Goal: Task Accomplishment & Management: Manage account settings

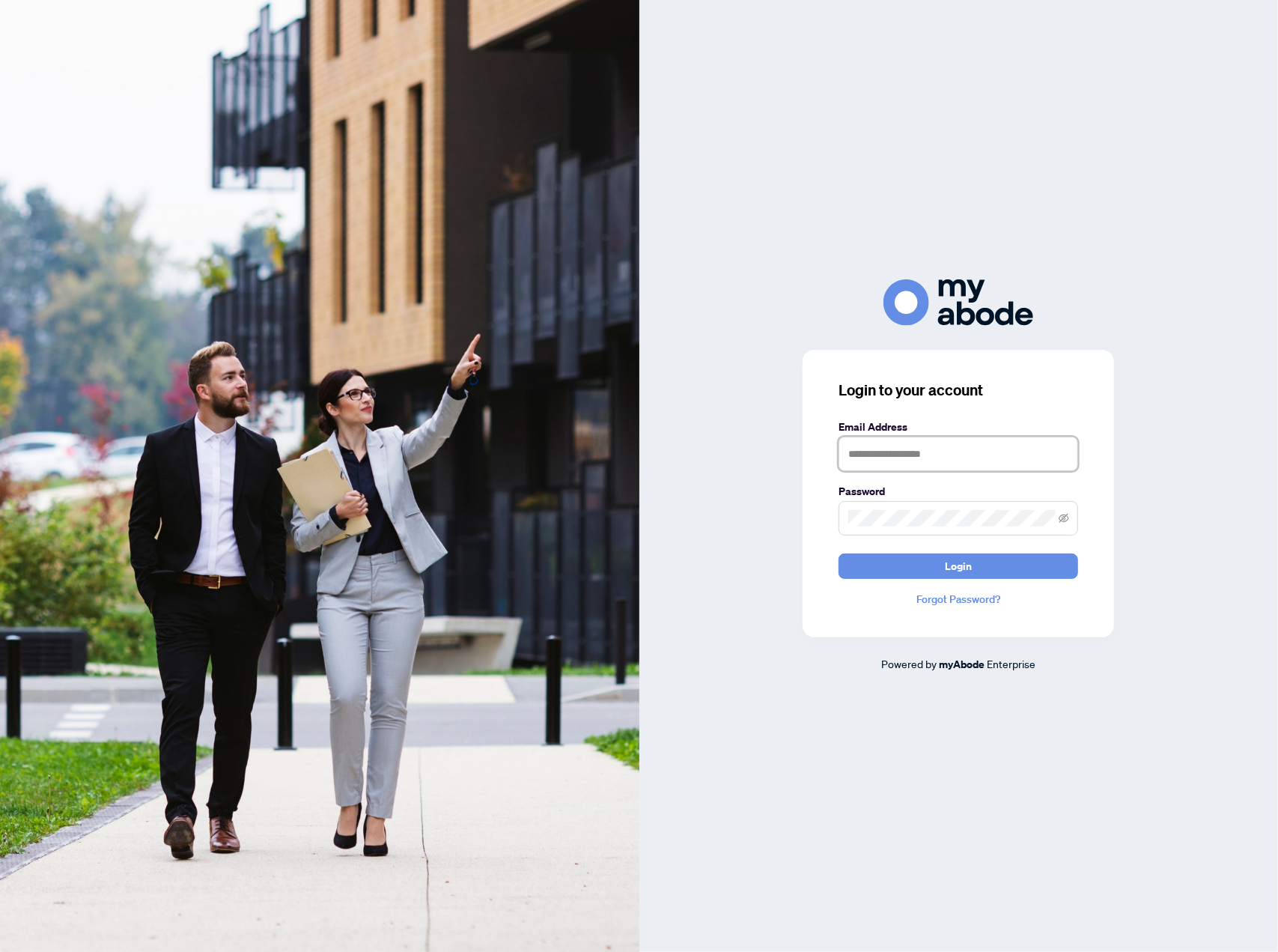
click at [939, 455] on input "text" at bounding box center [959, 454] width 239 height 35
type input "**********"
click at [976, 564] on button "Login" at bounding box center [959, 566] width 239 height 26
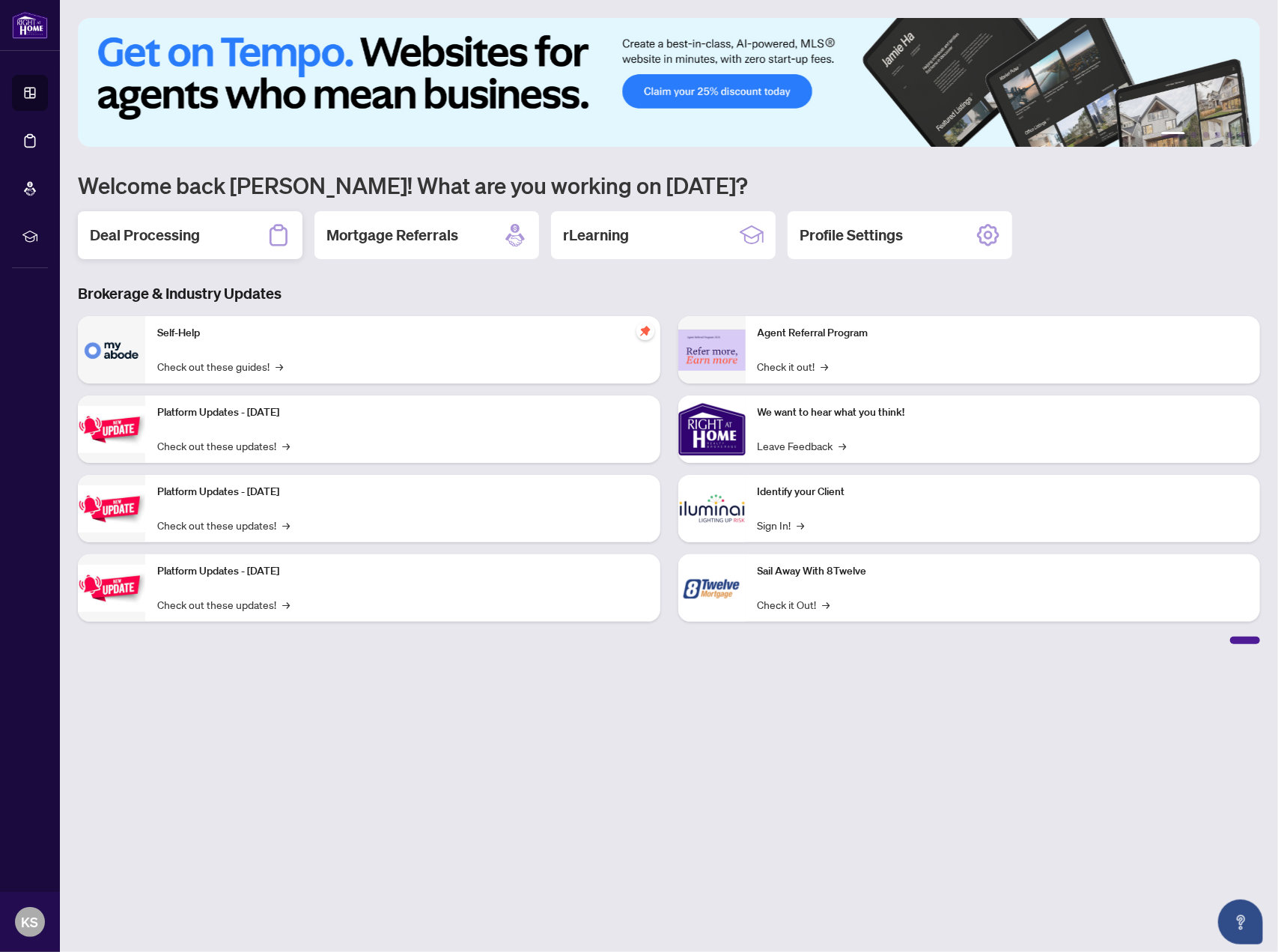
click at [150, 226] on h2 "Deal Processing" at bounding box center [145, 235] width 110 height 21
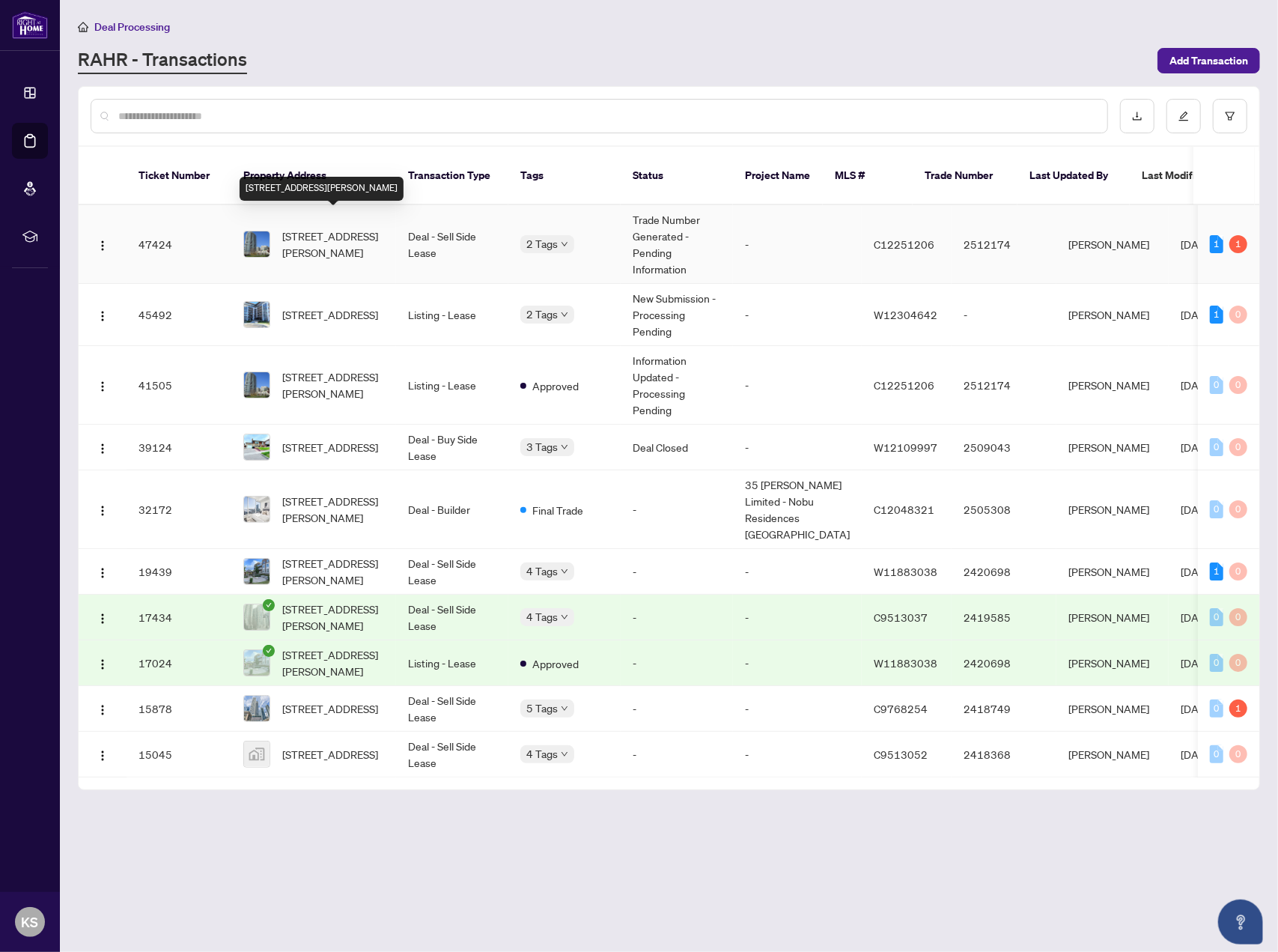
click at [313, 231] on span "[STREET_ADDRESS][PERSON_NAME]" at bounding box center [333, 244] width 102 height 33
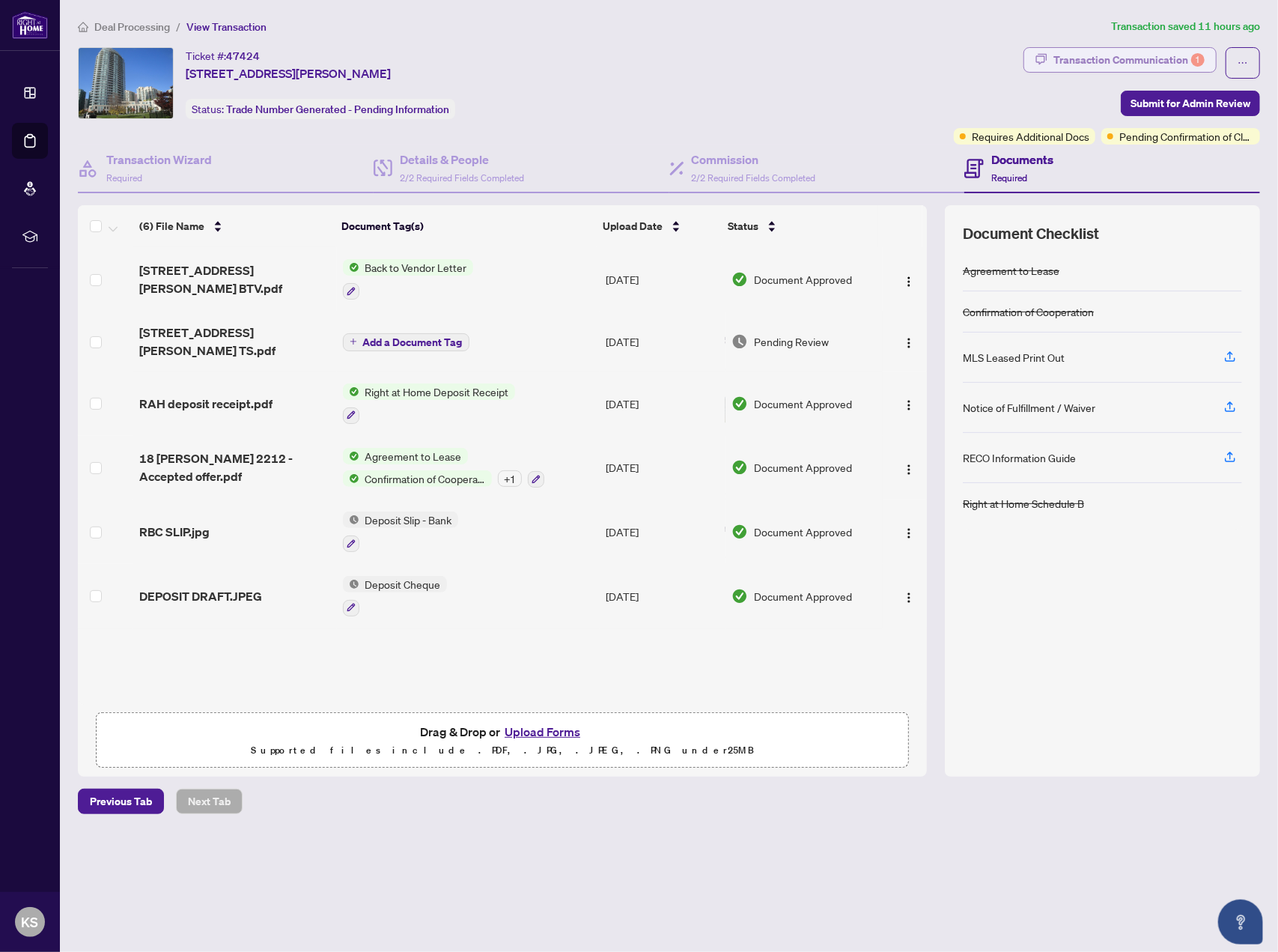
click at [1121, 51] on div "Transaction Communication 1" at bounding box center [1129, 60] width 151 height 24
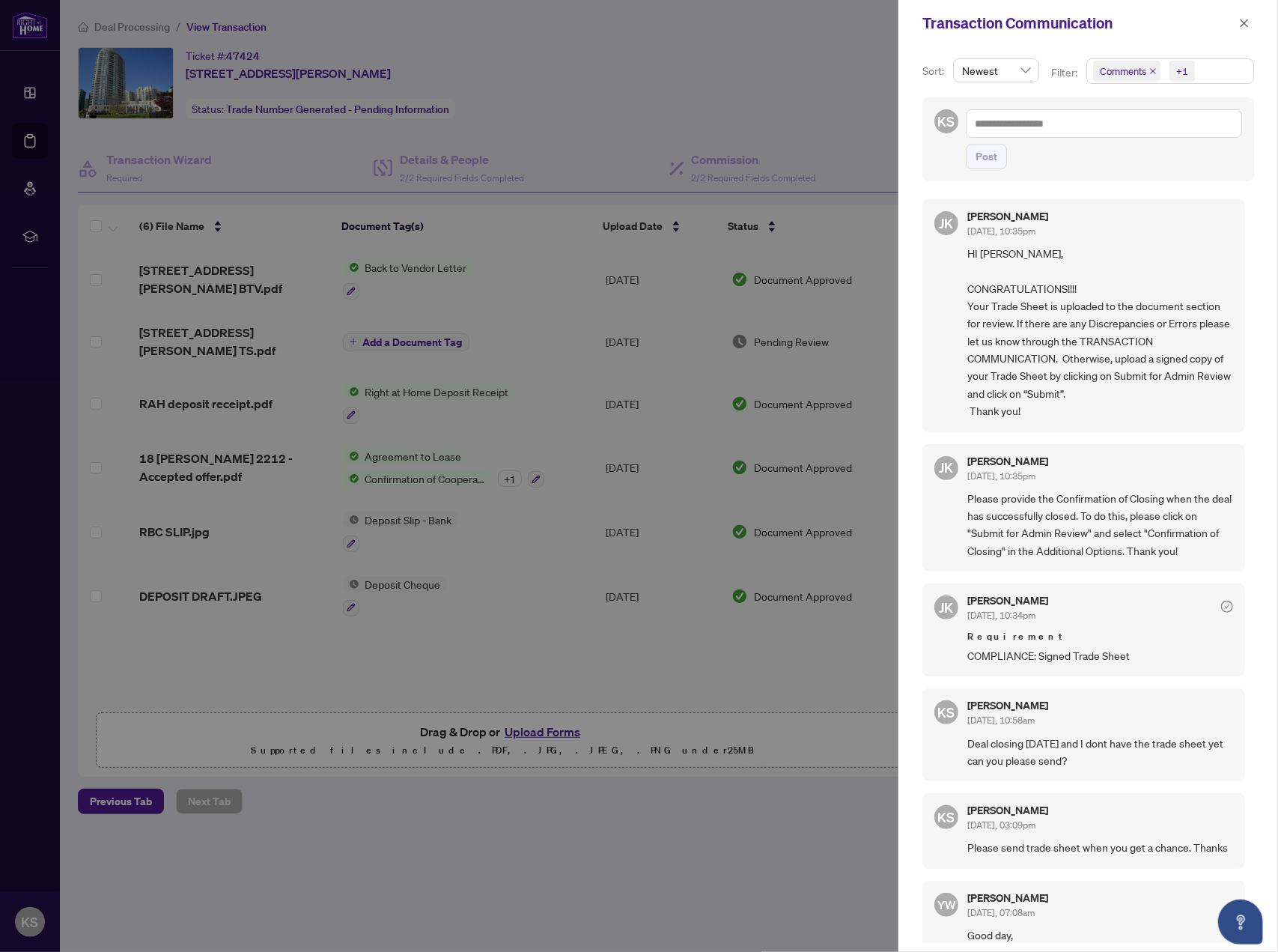
click at [1079, 498] on span "Please provide the Confirmation of Closing when the deal has successfully close…" at bounding box center [1100, 524] width 266 height 70
click at [1158, 494] on span "Please provide the Confirmation of Closing when the deal has successfully close…" at bounding box center [1100, 524] width 266 height 70
click at [991, 502] on span "Please provide the Confirmation of Closing when the deal has successfully close…" at bounding box center [1100, 524] width 266 height 70
click at [1026, 510] on span "Please provide the Confirmation of Closing when the deal has successfully close…" at bounding box center [1100, 524] width 266 height 70
click at [1090, 510] on span "Please provide the Confirmation of Closing when the deal has successfully close…" at bounding box center [1100, 524] width 266 height 70
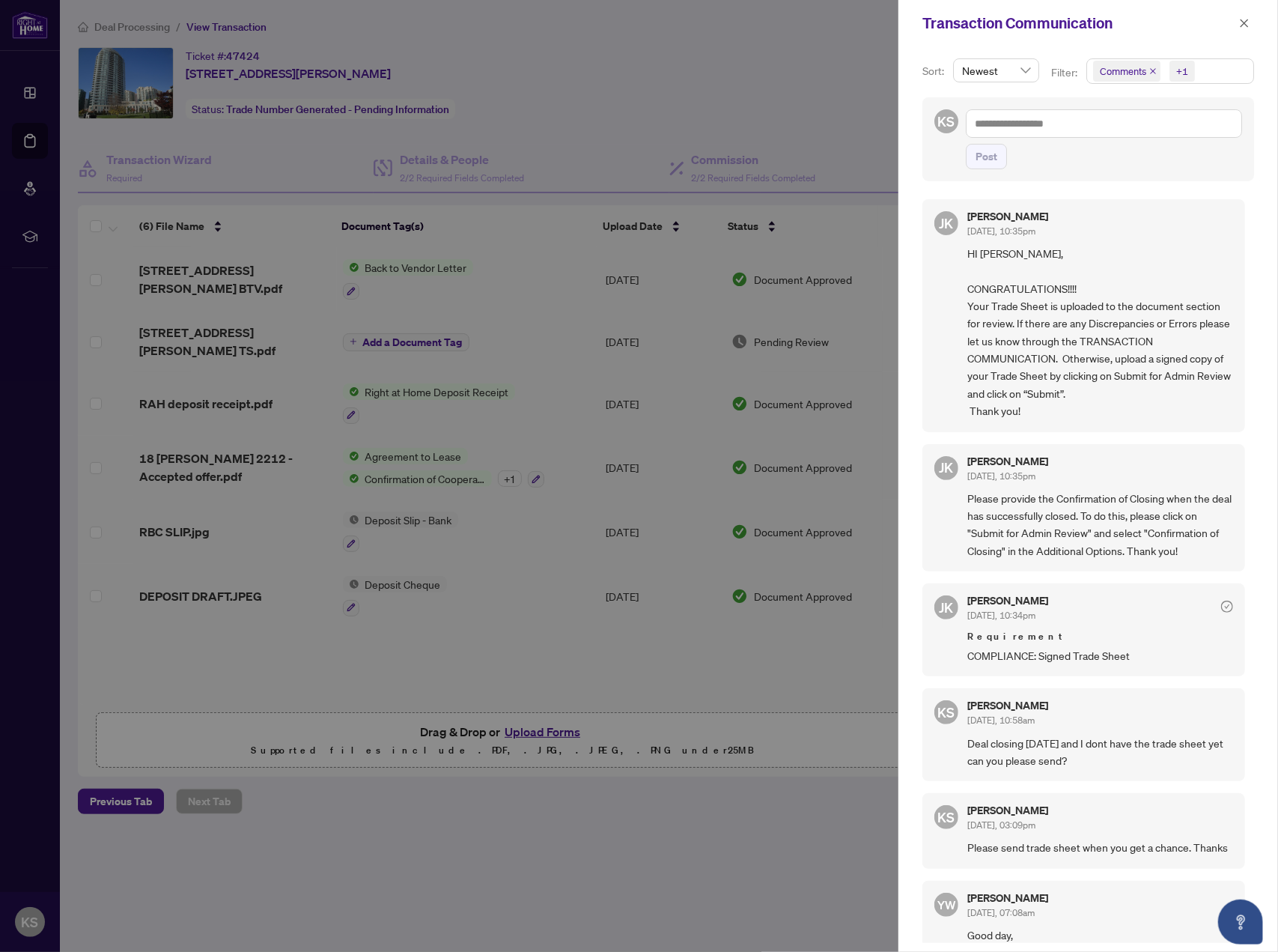
click at [1159, 511] on span "Please provide the Confirmation of Closing when the deal has successfully close…" at bounding box center [1100, 524] width 266 height 70
click at [1003, 532] on span "Please provide the Confirmation of Closing when the deal has successfully close…" at bounding box center [1100, 524] width 266 height 70
click at [1072, 532] on span "Please provide the Confirmation of Closing when the deal has successfully close…" at bounding box center [1100, 524] width 266 height 70
click at [1121, 534] on span "Please provide the Confirmation of Closing when the deal has successfully close…" at bounding box center [1100, 524] width 266 height 70
click at [1099, 532] on span "Please provide the Confirmation of Closing when the deal has successfully close…" at bounding box center [1100, 524] width 266 height 70
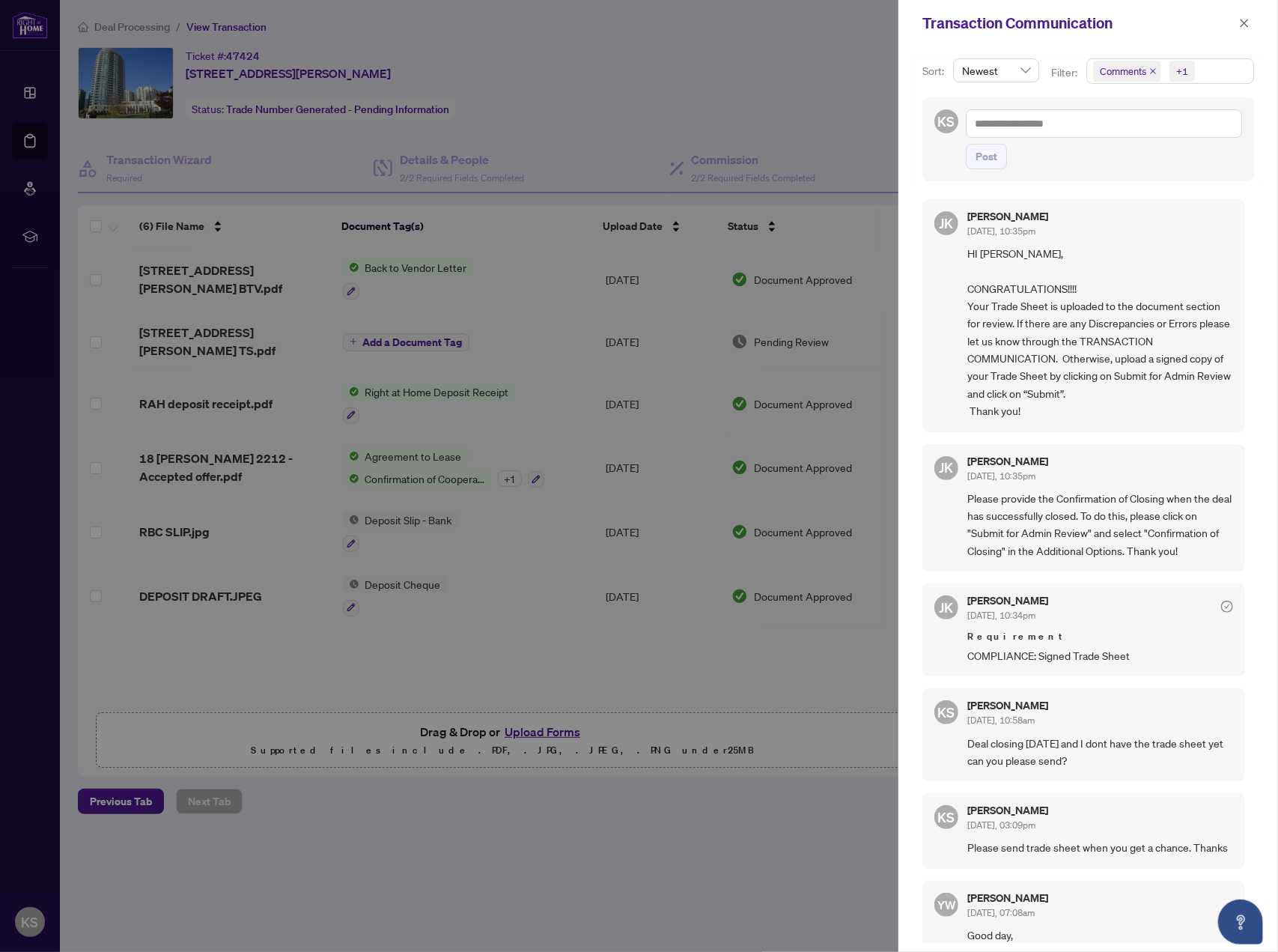
drag, startPoint x: 1179, startPoint y: 532, endPoint x: 1032, endPoint y: 547, distance: 147.8
click at [1176, 534] on span "Please provide the Confirmation of Closing when the deal has successfully close…" at bounding box center [1100, 524] width 266 height 70
click at [993, 549] on span "Please provide the Confirmation of Closing when the deal has successfully close…" at bounding box center [1100, 524] width 266 height 70
click at [1048, 654] on span "COMPLIANCE: Signed Trade Sheet" at bounding box center [1100, 655] width 266 height 17
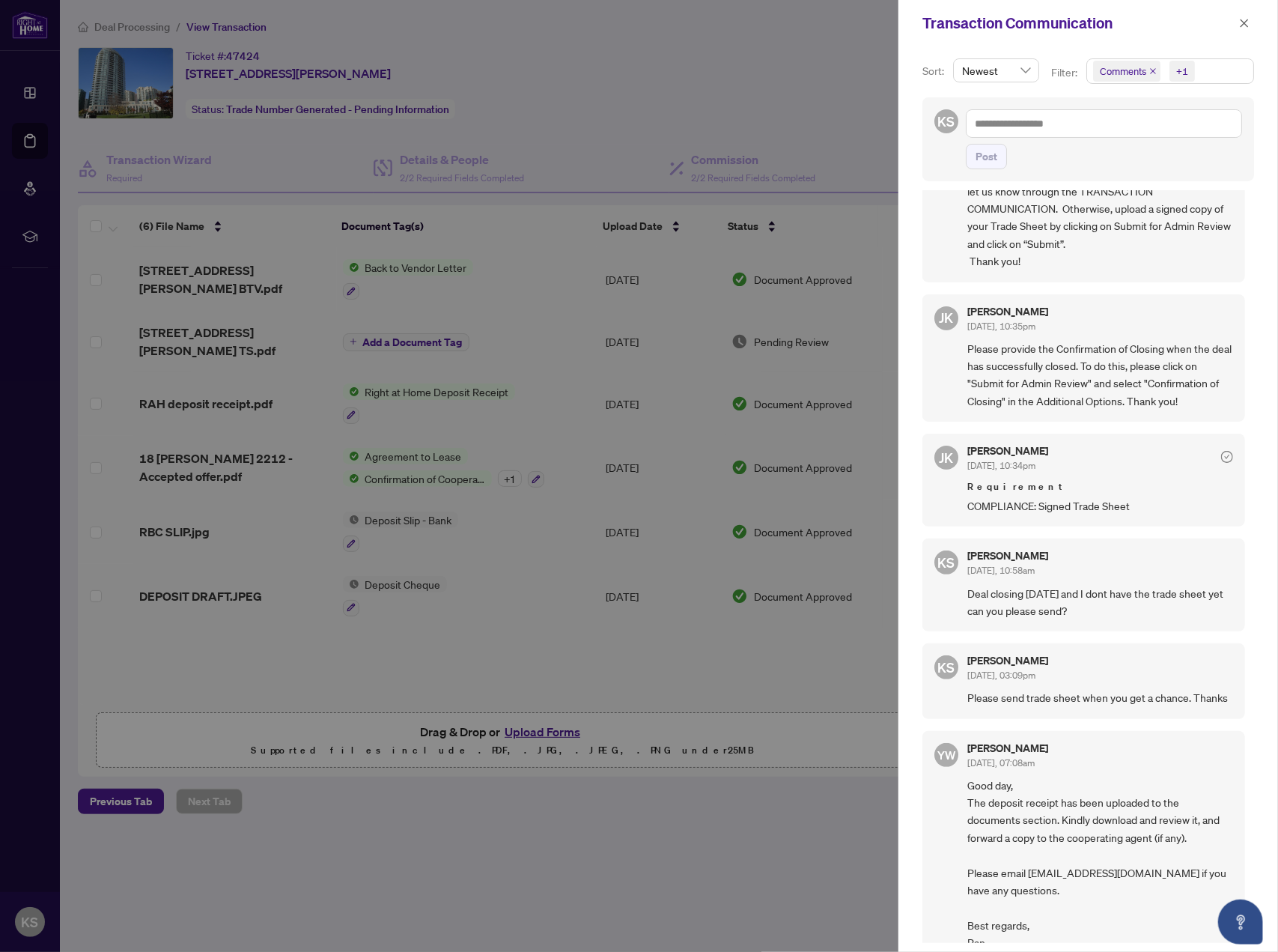
click at [1029, 590] on span "Deal closing [DATE] and I dont have the trade sheet yet can you please send?" at bounding box center [1100, 603] width 266 height 35
click at [1078, 591] on span "Deal closing [DATE] and I dont have the trade sheet yet can you please send?" at bounding box center [1100, 603] width 266 height 35
click at [1122, 591] on span "Deal closing [DATE] and I dont have the trade sheet yet can you please send?" at bounding box center [1100, 603] width 266 height 35
click at [1159, 594] on span "Deal closing [DATE] and I dont have the trade sheet yet can you please send?" at bounding box center [1100, 603] width 266 height 35
drag, startPoint x: 1182, startPoint y: 592, endPoint x: 1067, endPoint y: 604, distance: 115.6
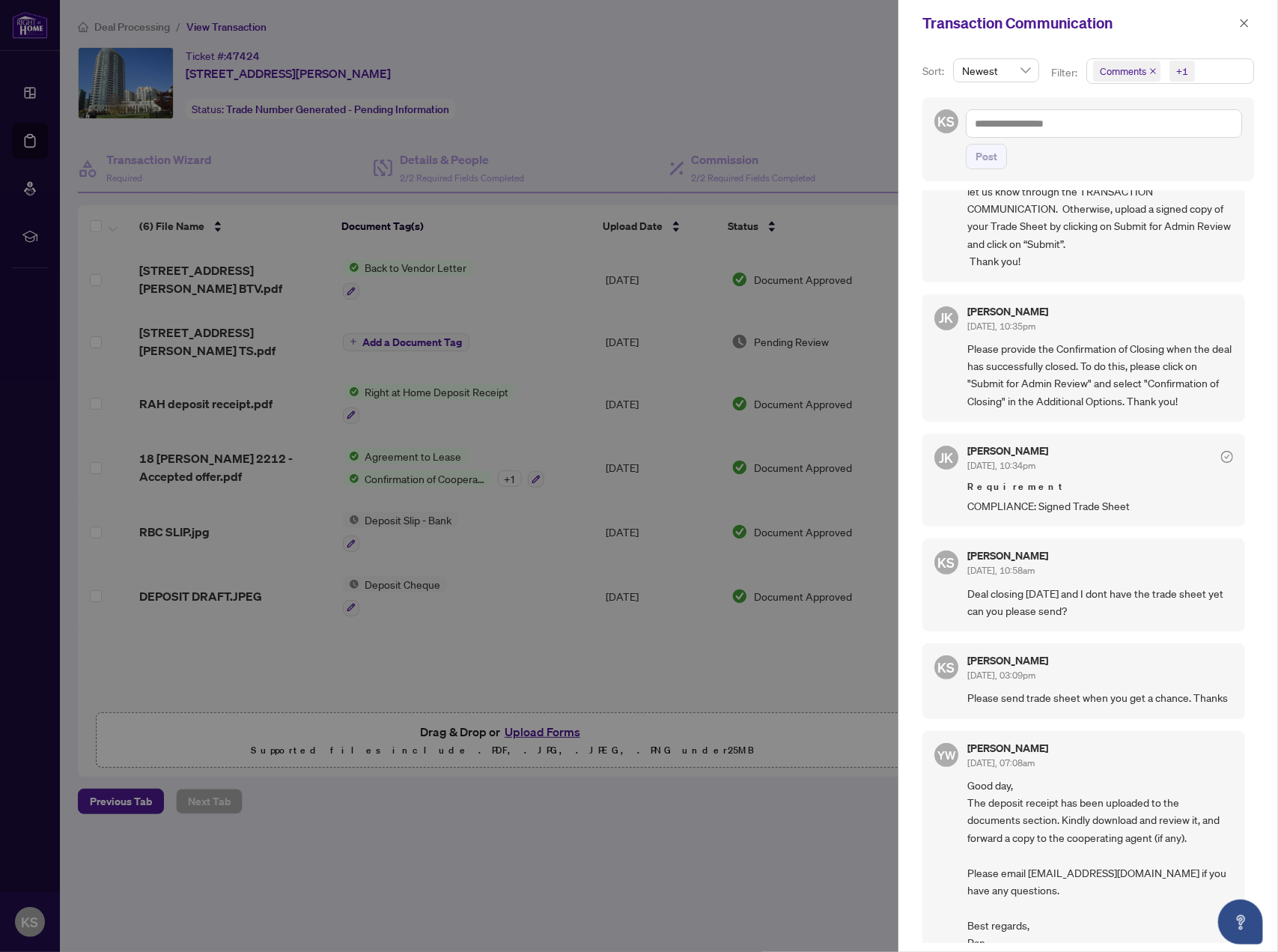
click at [1170, 594] on span "Deal closing [DATE] and I dont have the trade sheet yet can you please send?" at bounding box center [1100, 603] width 266 height 35
click at [1038, 608] on span "Deal closing [DATE] and I dont have the trade sheet yet can you please send?" at bounding box center [1100, 603] width 266 height 35
click at [1096, 607] on span "Deal closing [DATE] and I dont have the trade sheet yet can you please send?" at bounding box center [1100, 603] width 266 height 35
click at [1072, 606] on span "Deal closing [DATE] and I dont have the trade sheet yet can you please send?" at bounding box center [1100, 603] width 266 height 35
